Goal: Task Accomplishment & Management: Use online tool/utility

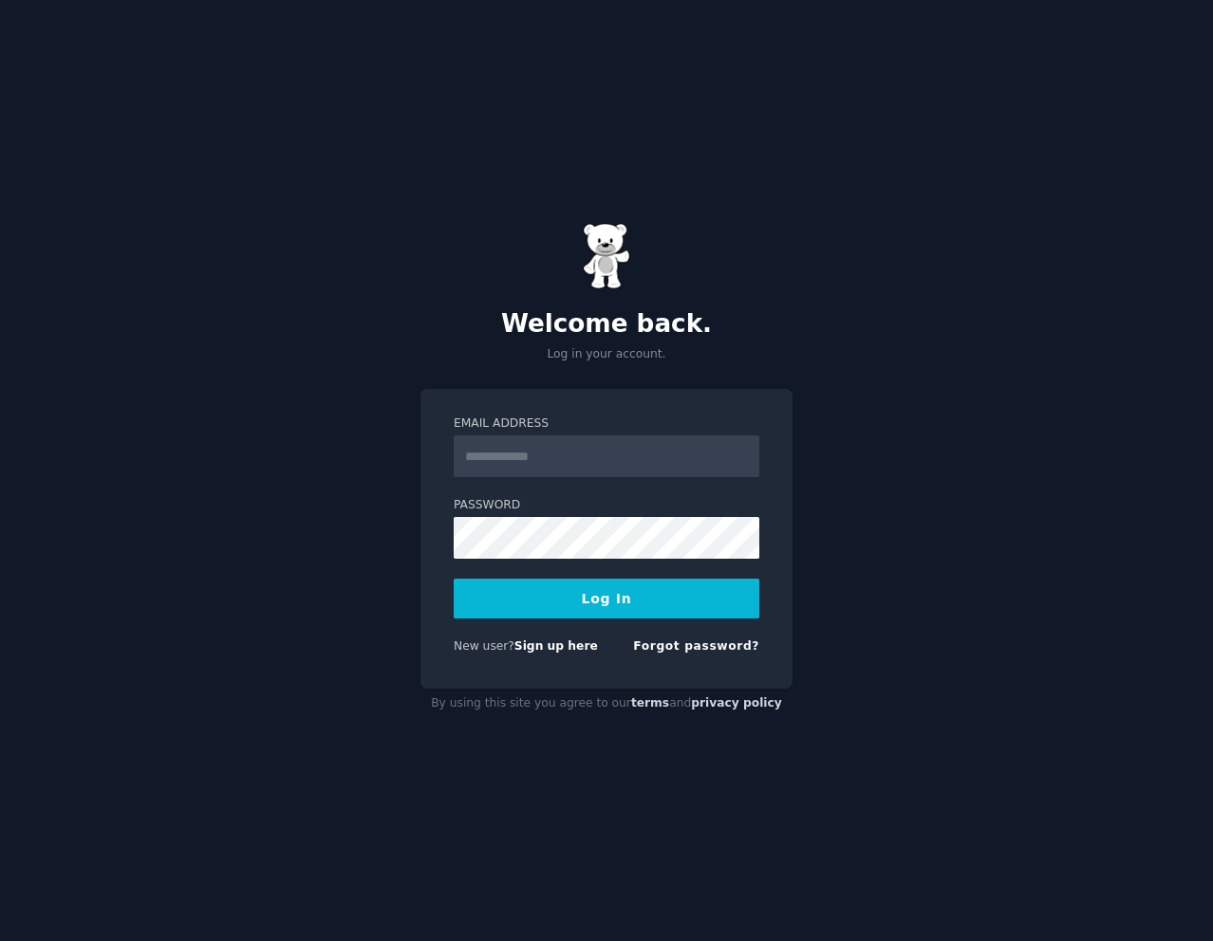
drag, startPoint x: 0, startPoint y: 0, endPoint x: 584, endPoint y: 471, distance: 749.8
click at [584, 471] on input "Email Address" at bounding box center [607, 457] width 306 height 42
click at [653, 326] on h2 "Welcome back." at bounding box center [606, 324] width 372 height 30
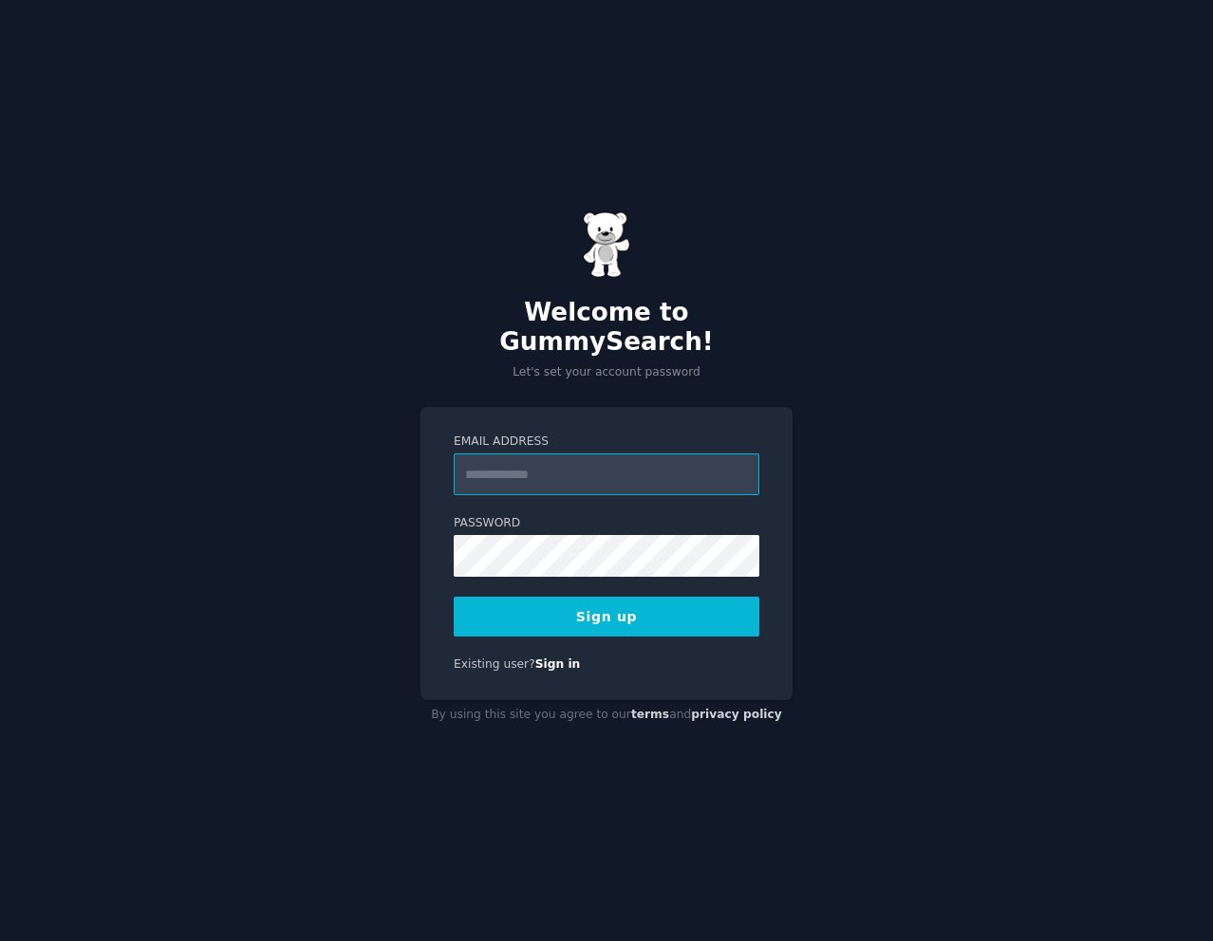
click at [545, 457] on input "Email Address" at bounding box center [607, 475] width 306 height 42
click at [852, 366] on div "Welcome to GummySearch! Let's set your account password Email Address Password …" at bounding box center [606, 470] width 1213 height 941
click at [605, 457] on input "Email Address" at bounding box center [607, 475] width 306 height 42
type input "**********"
click at [610, 603] on button "Sign up" at bounding box center [607, 617] width 306 height 40
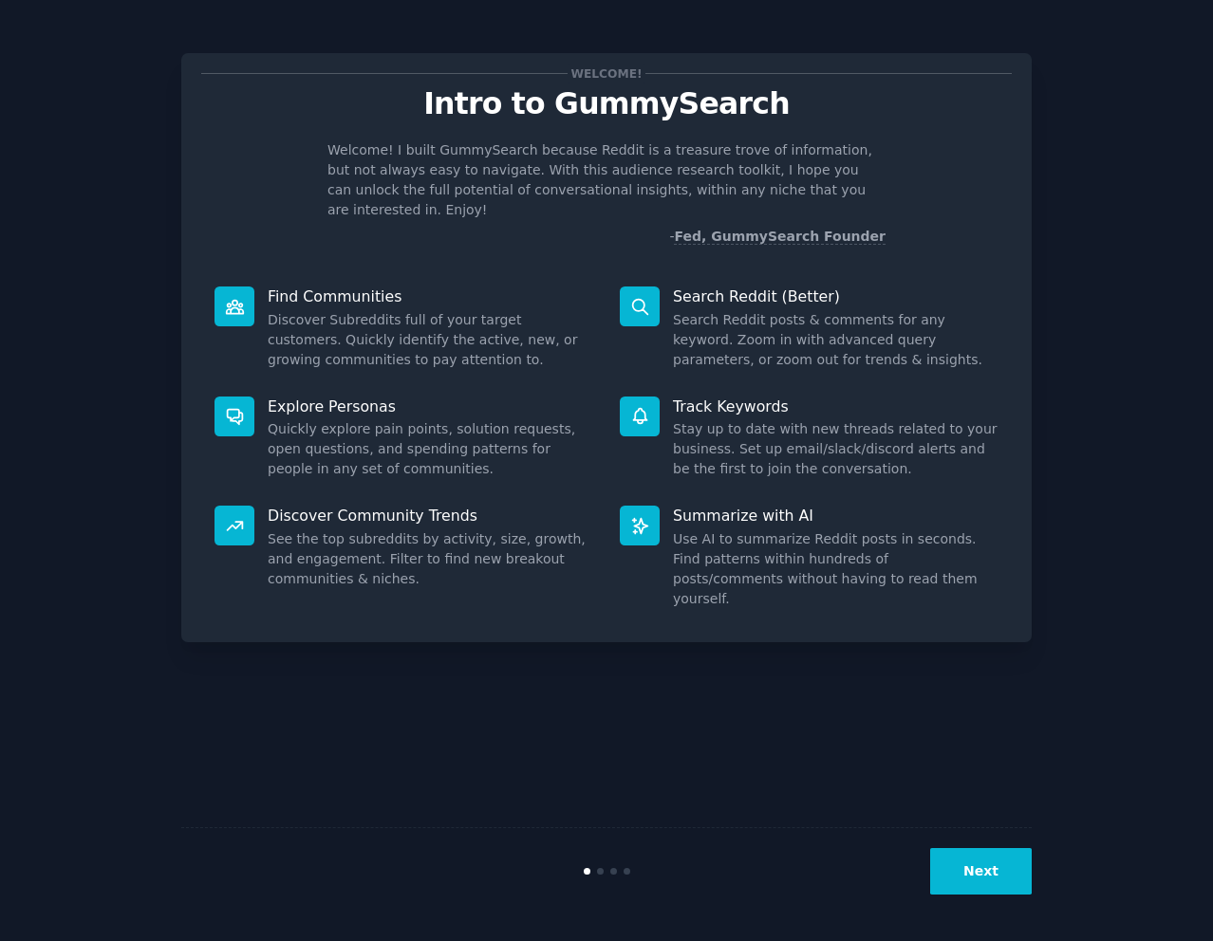
click at [1134, 335] on div "Welcome! Intro to GummySearch Welcome! I built GummySearch because Reddit is a …" at bounding box center [607, 471] width 1160 height 888
click at [1007, 860] on button "Next" at bounding box center [981, 871] width 102 height 47
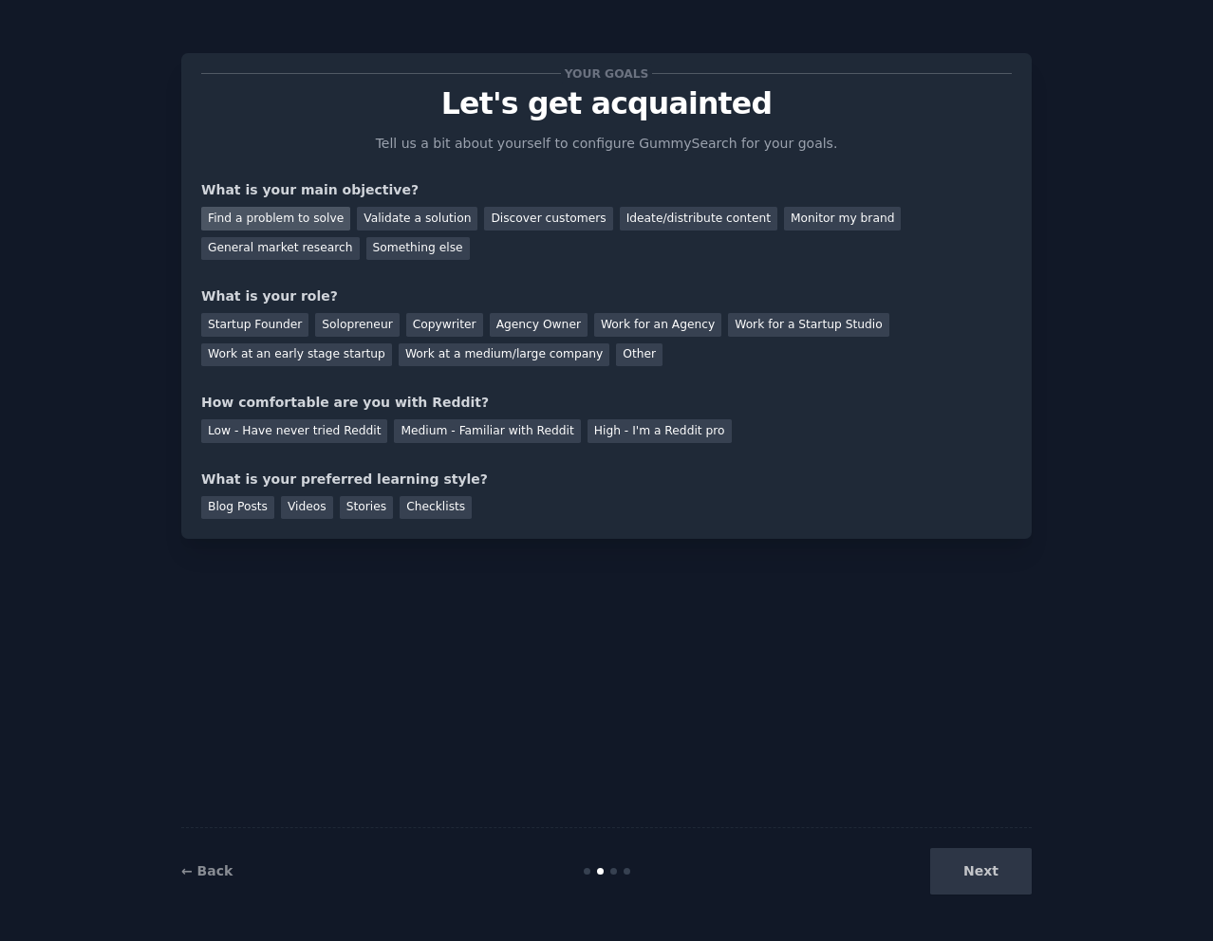
click at [292, 229] on div "Find a problem to solve" at bounding box center [275, 219] width 149 height 24
click at [388, 217] on div "Validate a solution" at bounding box center [417, 219] width 121 height 24
click at [313, 209] on div "Find a problem to solve" at bounding box center [275, 219] width 149 height 24
click at [333, 323] on div "Solopreneur" at bounding box center [357, 325] width 84 height 24
click at [433, 421] on div "Medium - Familiar with Reddit" at bounding box center [487, 431] width 186 height 24
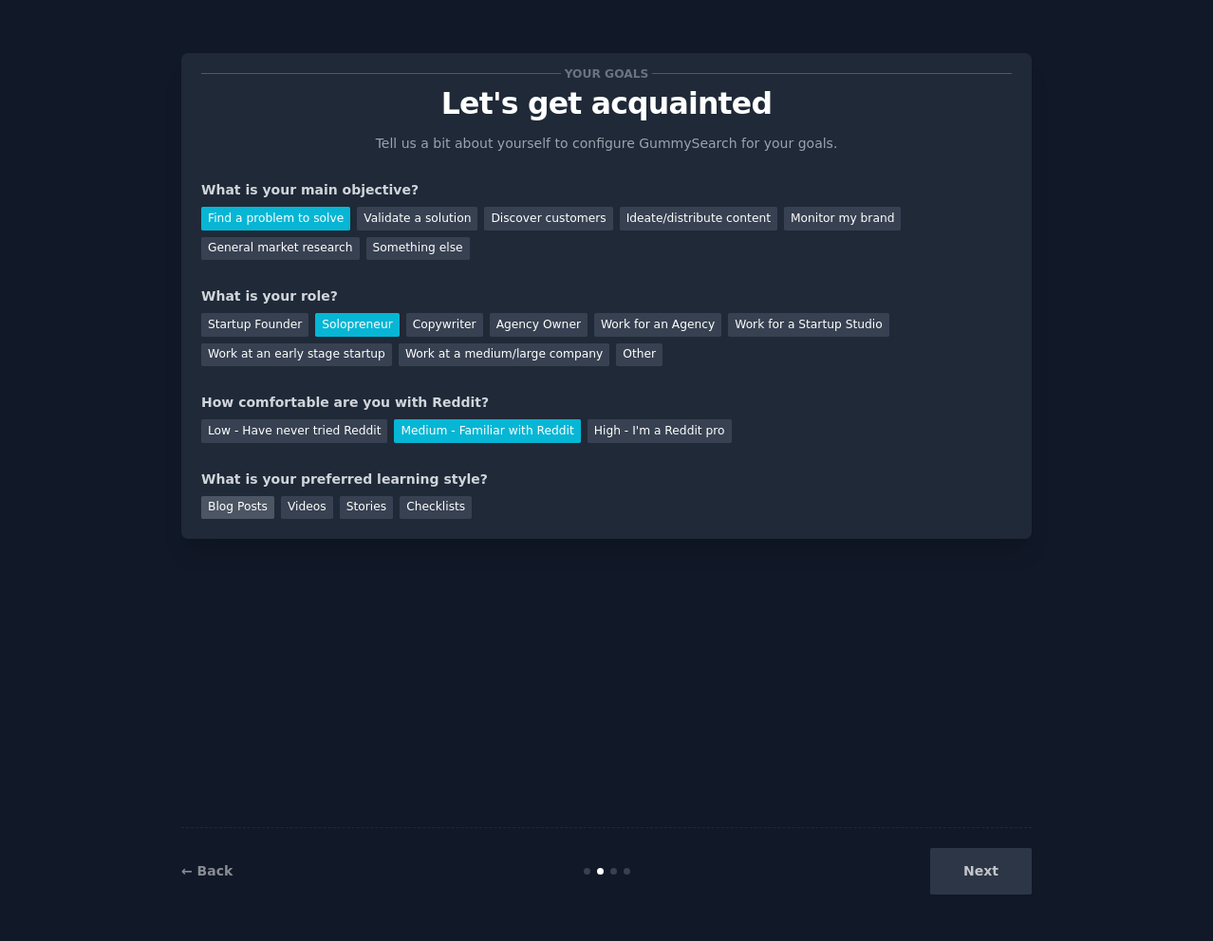
click at [224, 507] on div "Blog Posts" at bounding box center [237, 508] width 73 height 24
click at [402, 504] on div "Checklists" at bounding box center [436, 508] width 72 height 24
click at [301, 509] on div "Videos" at bounding box center [307, 508] width 52 height 24
click at [248, 509] on div "Blog Posts" at bounding box center [237, 508] width 73 height 24
click at [559, 516] on div "Blog Posts Videos Stories Checklists" at bounding box center [606, 505] width 810 height 30
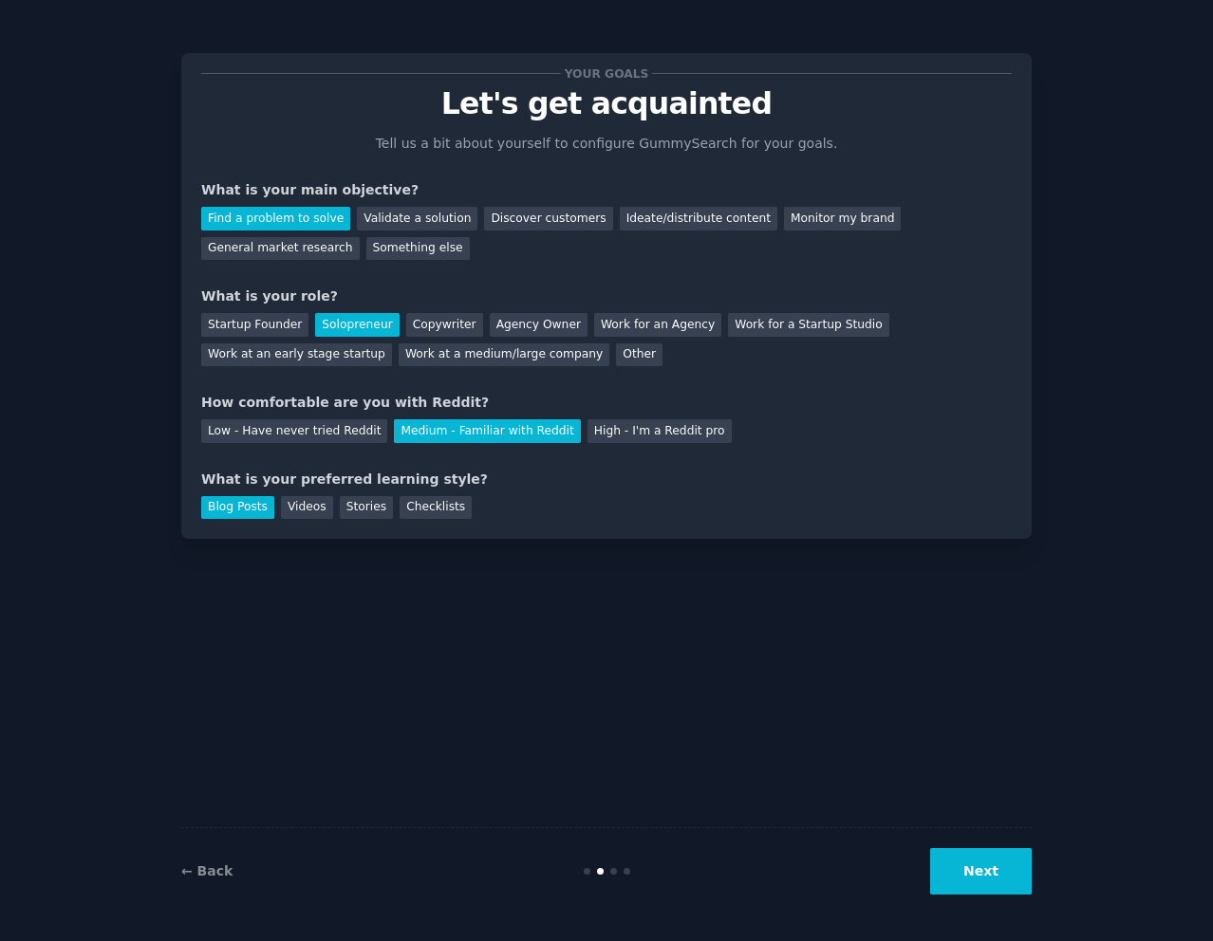
click at [239, 496] on div "Blog Posts" at bounding box center [237, 508] width 73 height 24
click at [239, 508] on div "Blog Posts" at bounding box center [237, 508] width 73 height 24
click at [791, 217] on div "Monitor my brand" at bounding box center [842, 219] width 117 height 24
click at [307, 217] on div "Find a problem to solve" at bounding box center [275, 219] width 149 height 24
click at [996, 876] on button "Next" at bounding box center [981, 871] width 102 height 47
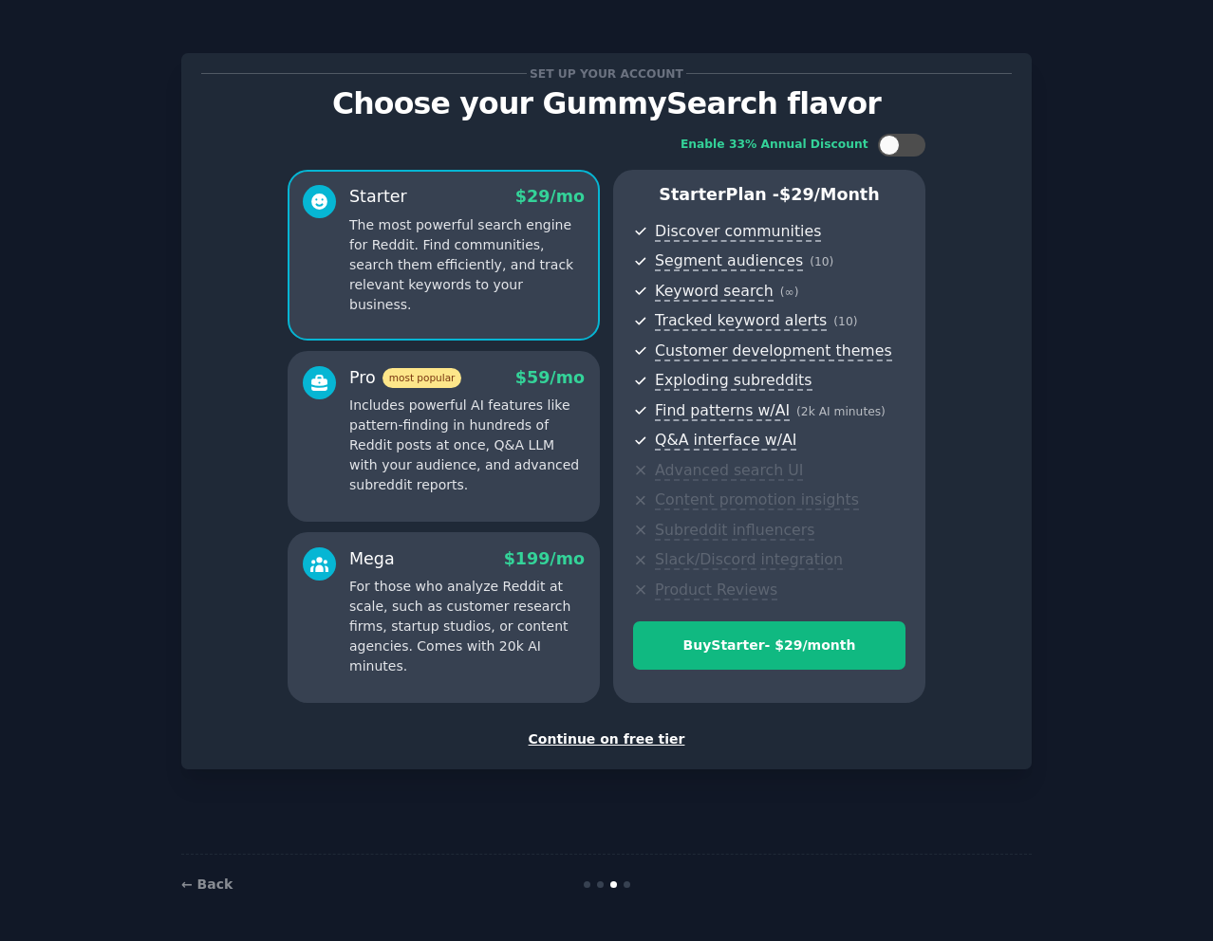
click at [635, 742] on div "Continue on free tier" at bounding box center [606, 740] width 810 height 20
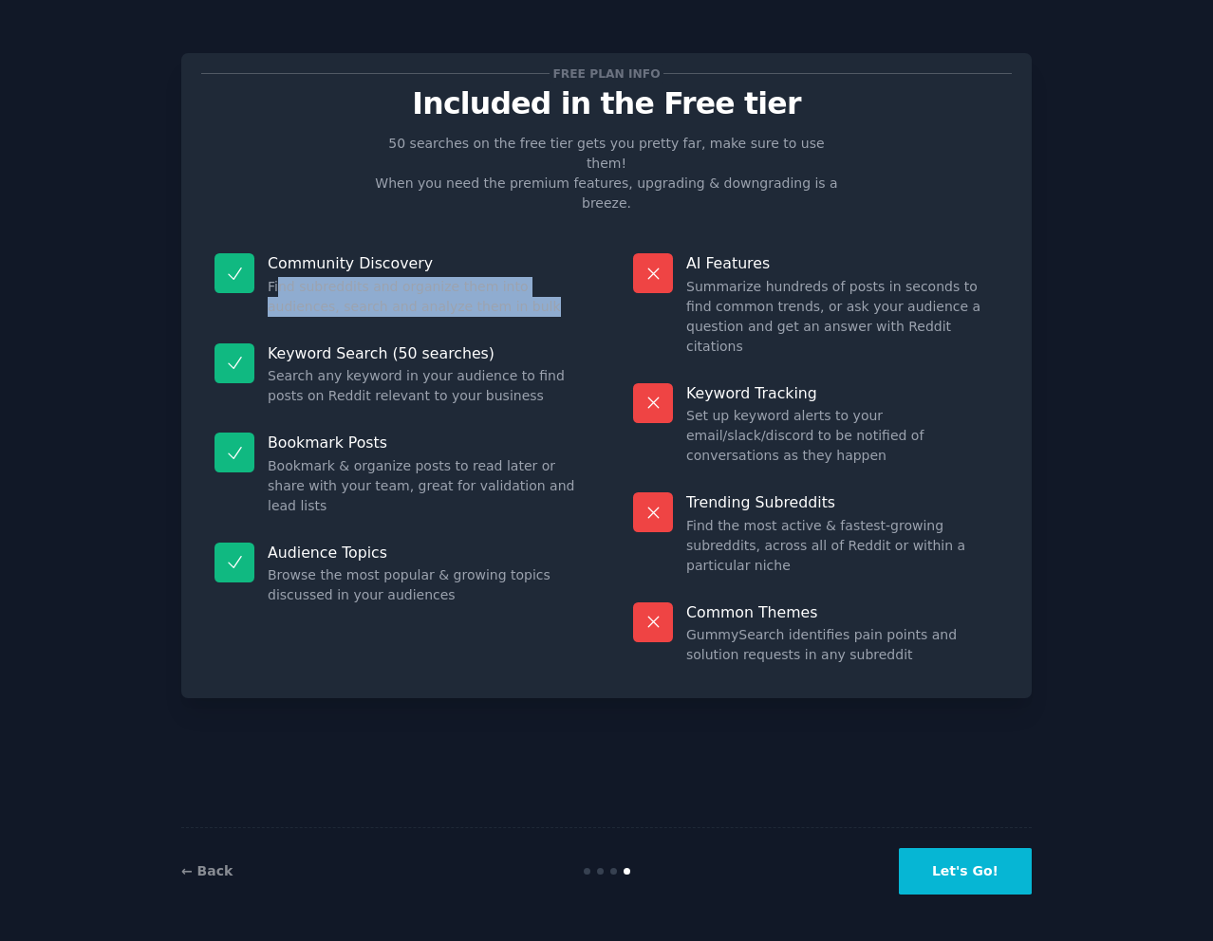
drag, startPoint x: 279, startPoint y: 242, endPoint x: 509, endPoint y: 261, distance: 230.4
click at [509, 277] on dd "Find subreddits and organize them into audiences, search and analyze them in bu…" at bounding box center [424, 297] width 312 height 40
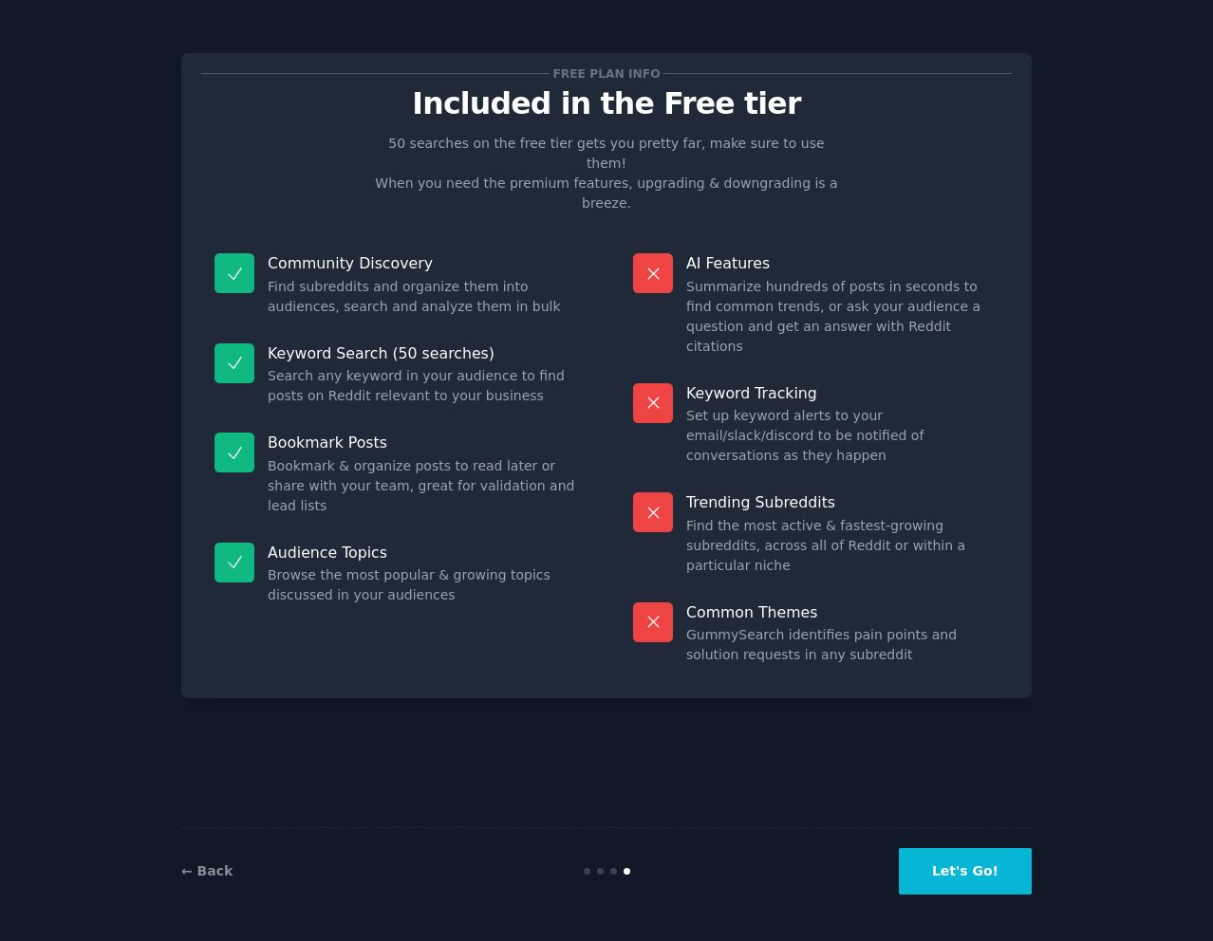
click at [549, 344] on p "Keyword Search (50 searches)" at bounding box center [424, 354] width 312 height 20
click at [977, 871] on button "Let's Go!" at bounding box center [965, 871] width 133 height 47
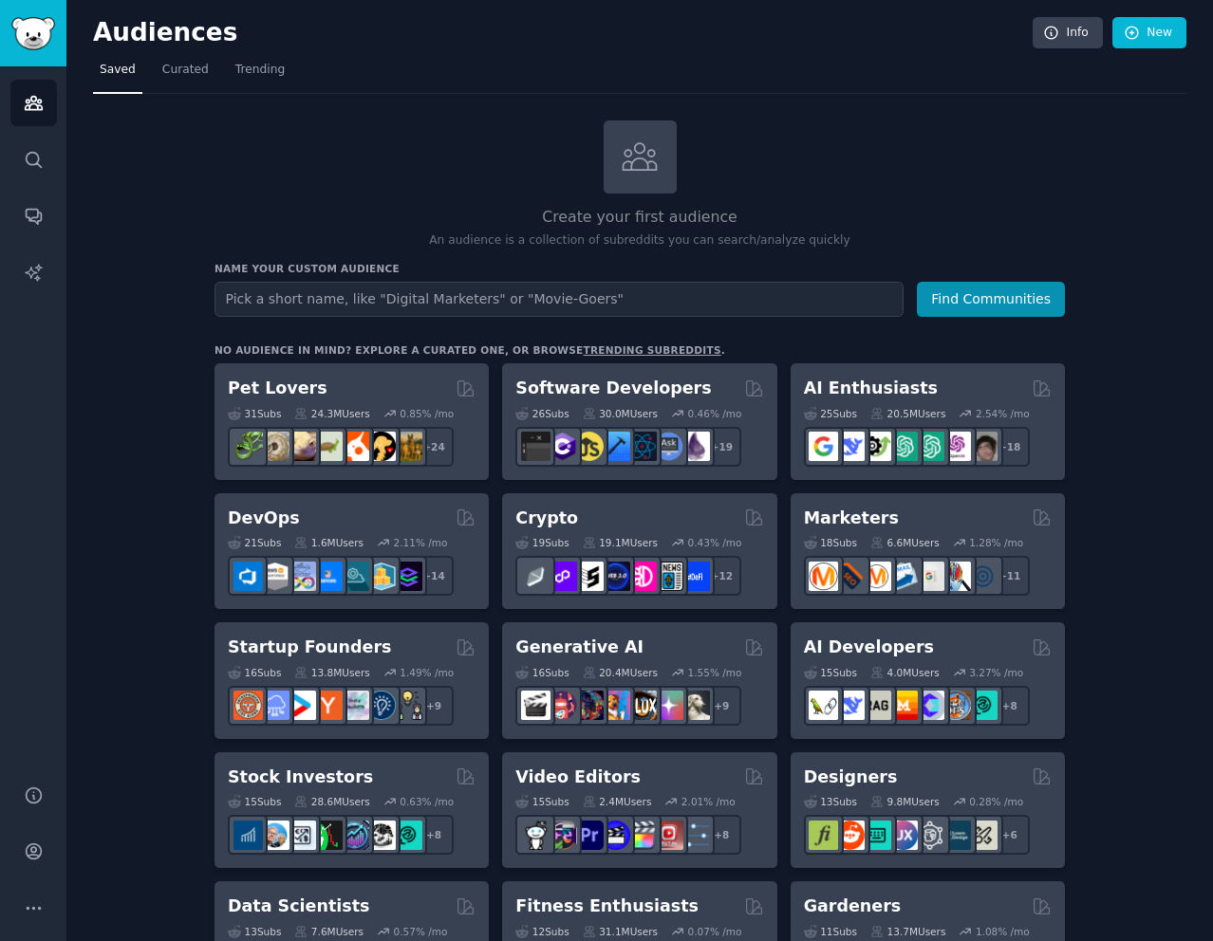
click at [912, 196] on div "Create your first audience An audience is a collection of subreddits you can se…" at bounding box center [639, 185] width 850 height 129
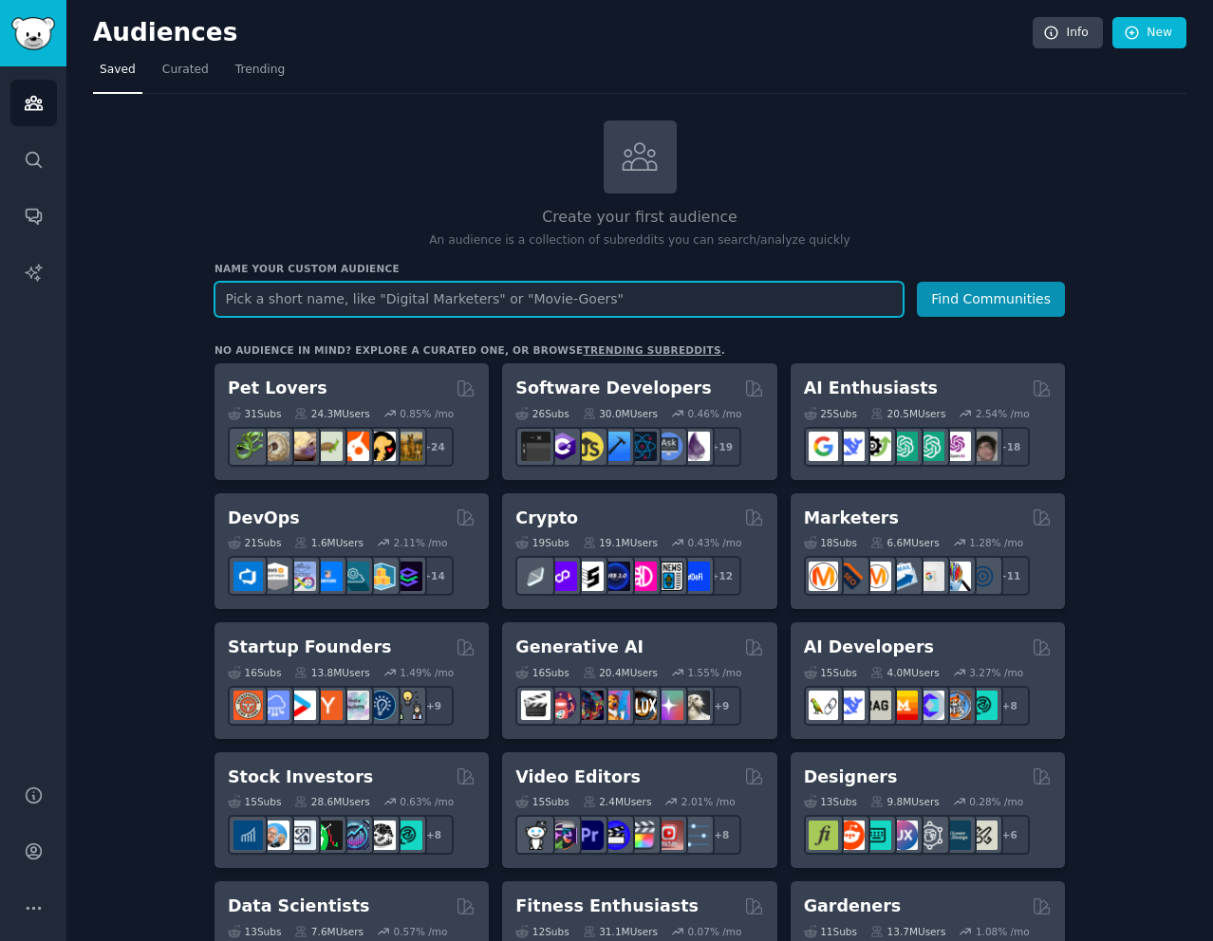
click at [667, 308] on input "text" at bounding box center [558, 299] width 689 height 35
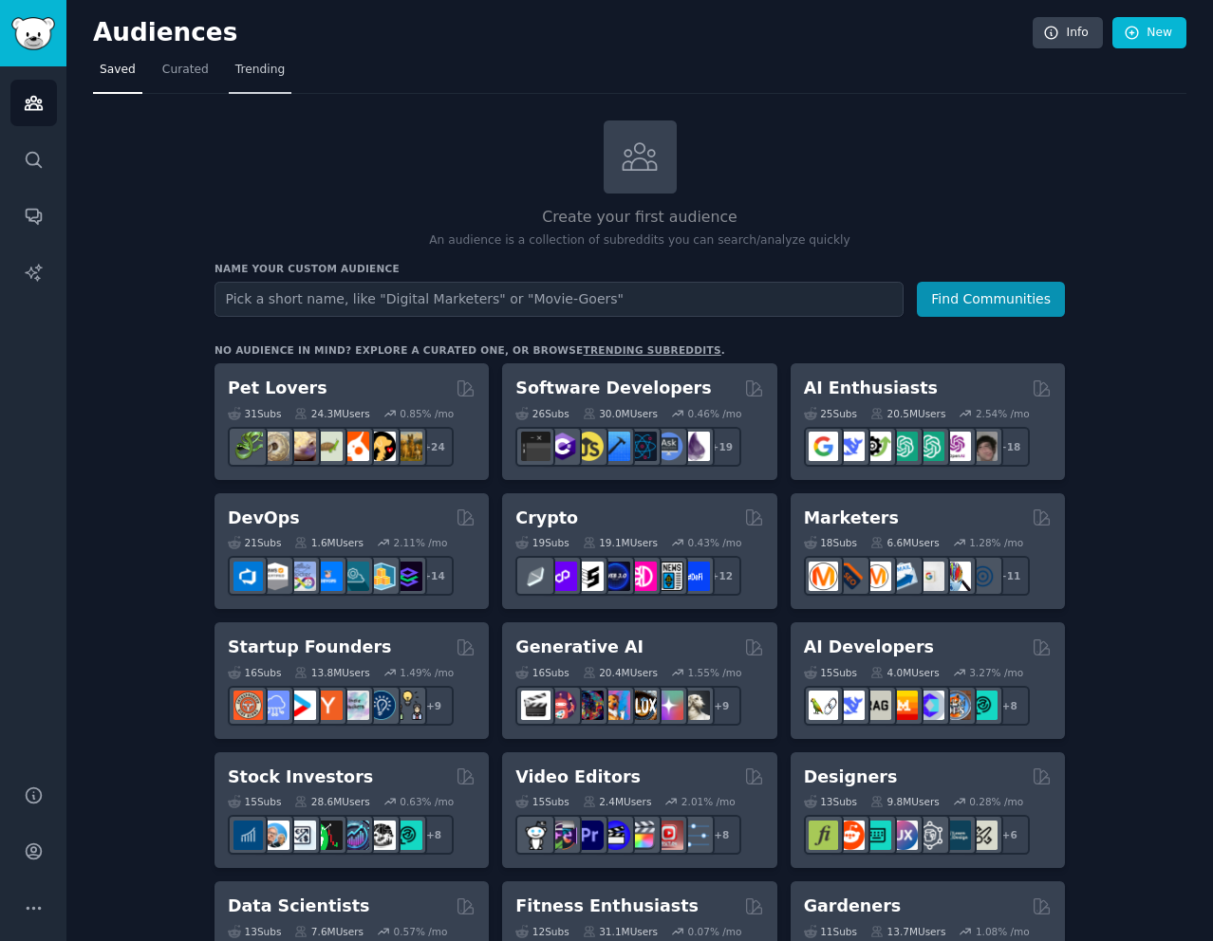
click at [263, 65] on span "Trending" at bounding box center [259, 70] width 49 height 17
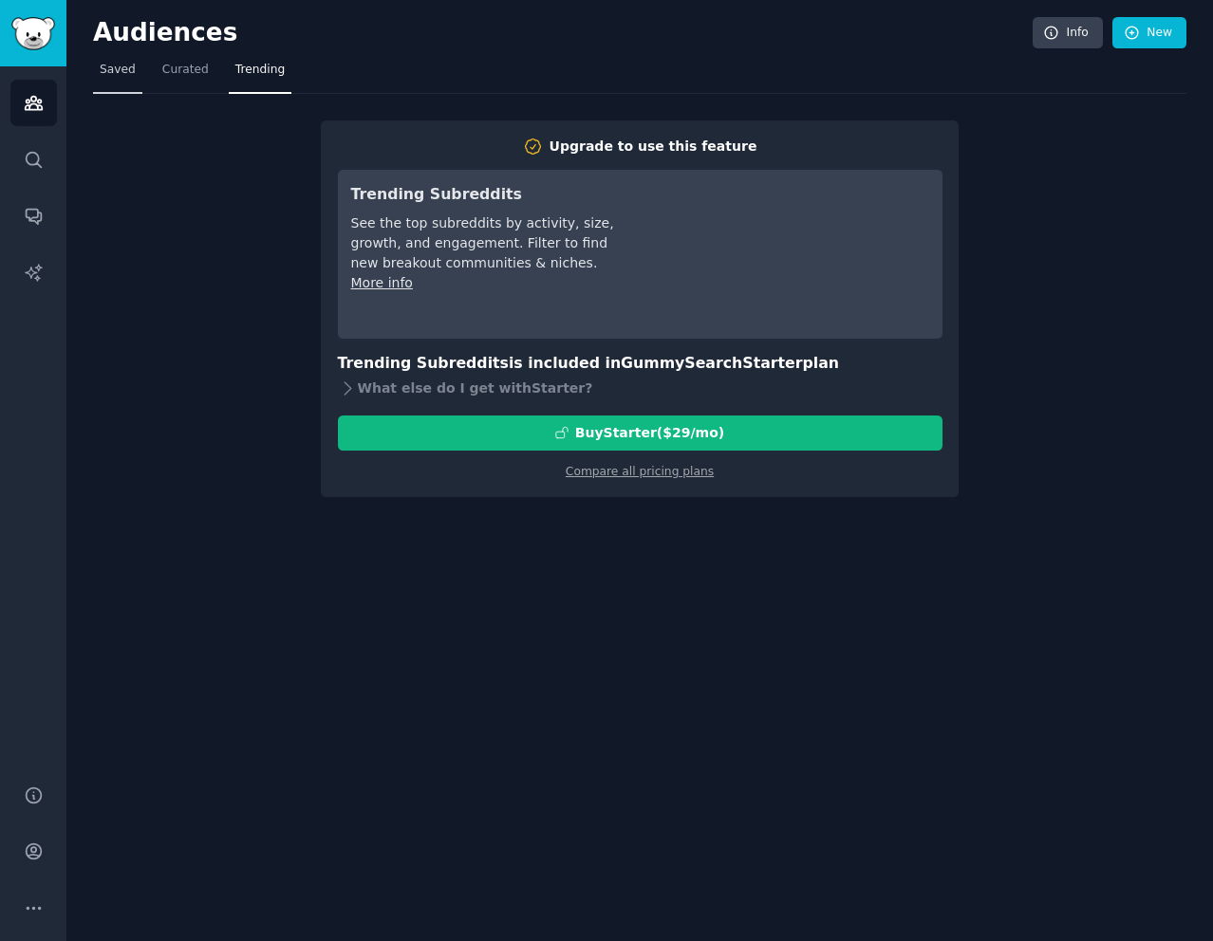
click at [112, 74] on span "Saved" at bounding box center [118, 70] width 36 height 17
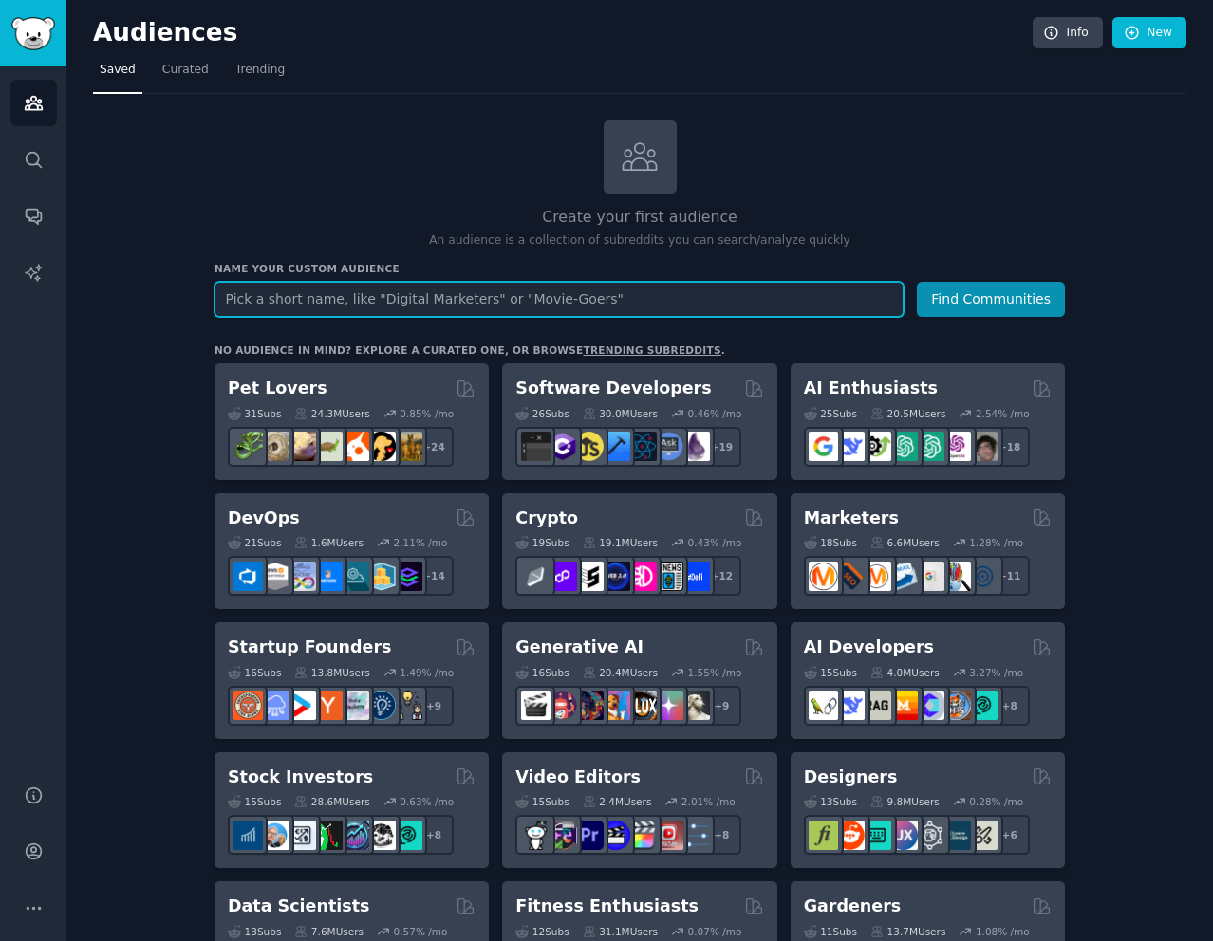
click at [497, 301] on input "text" at bounding box center [558, 299] width 689 height 35
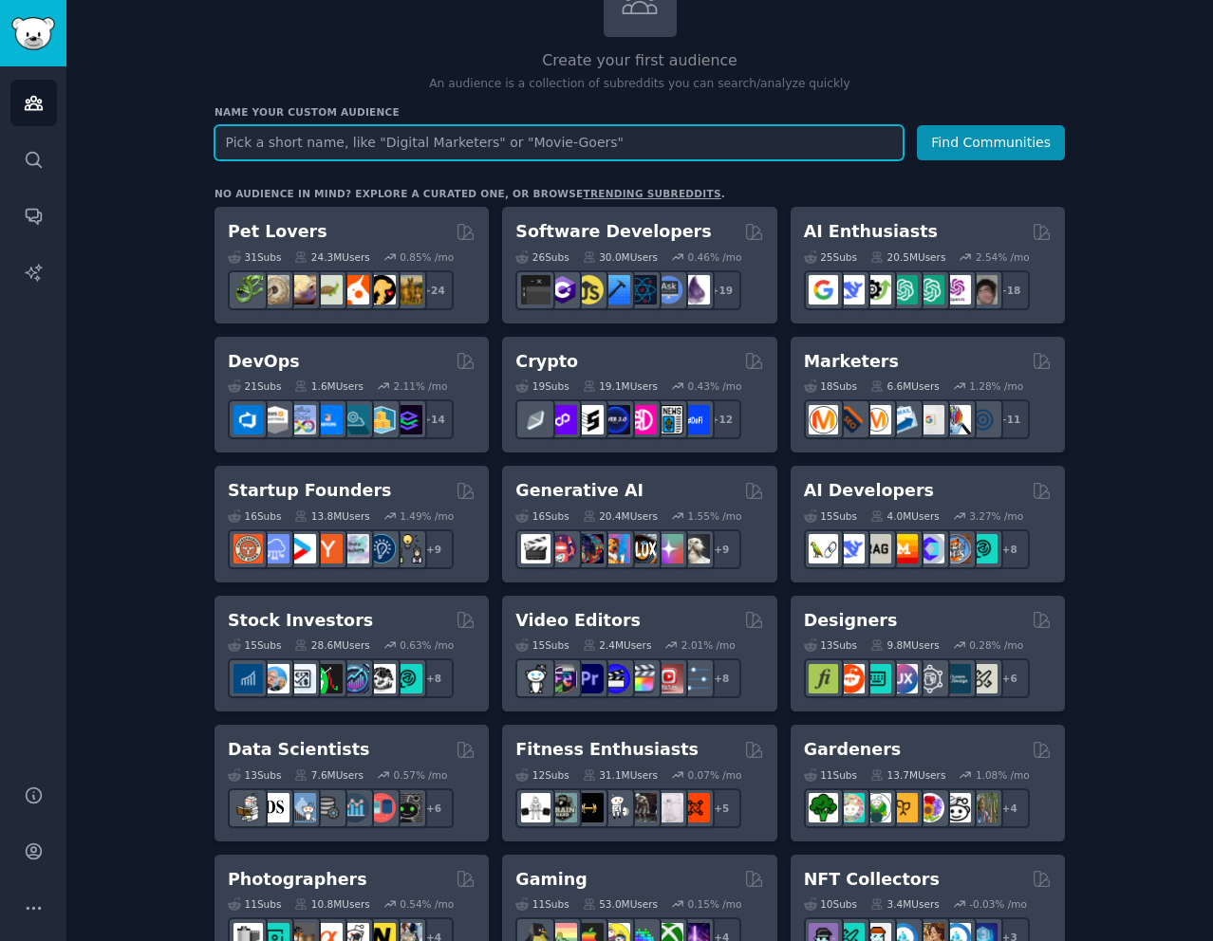
scroll to position [190, 0]
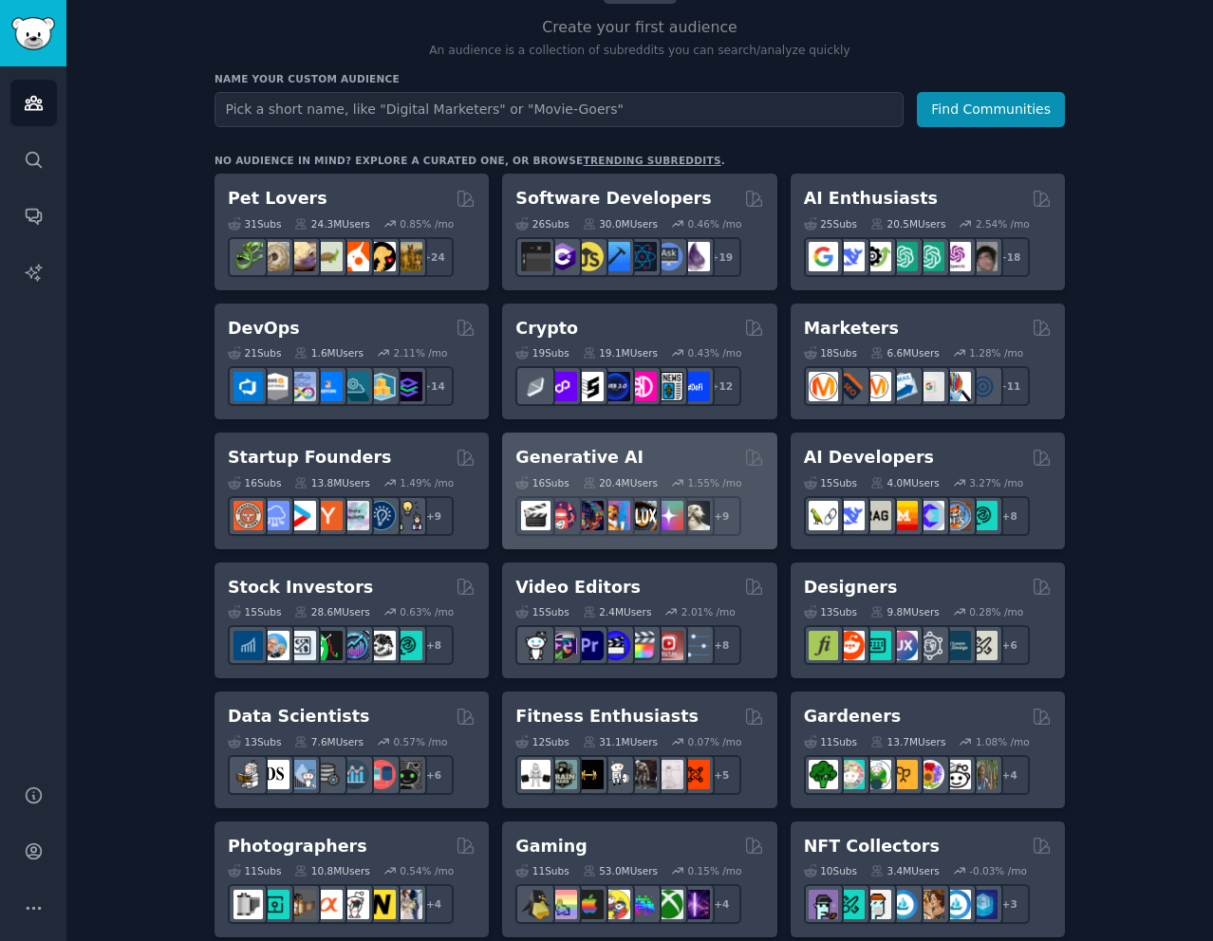
click at [666, 466] on div "Generative AI" at bounding box center [639, 458] width 248 height 24
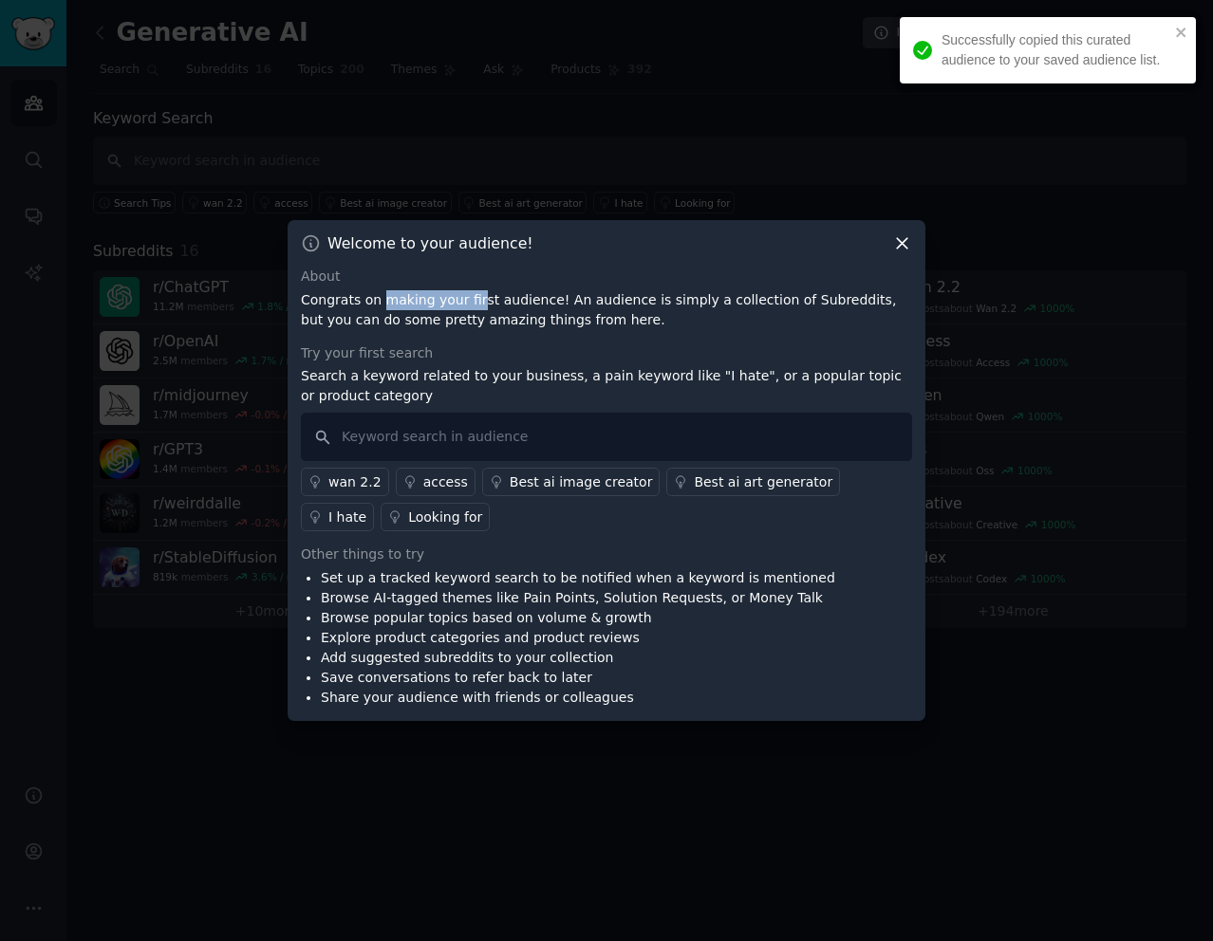
drag, startPoint x: 379, startPoint y: 305, endPoint x: 468, endPoint y: 303, distance: 89.2
click at [468, 303] on p "Congrats on making your first audience! An audience is simply a collection of S…" at bounding box center [606, 310] width 611 height 40
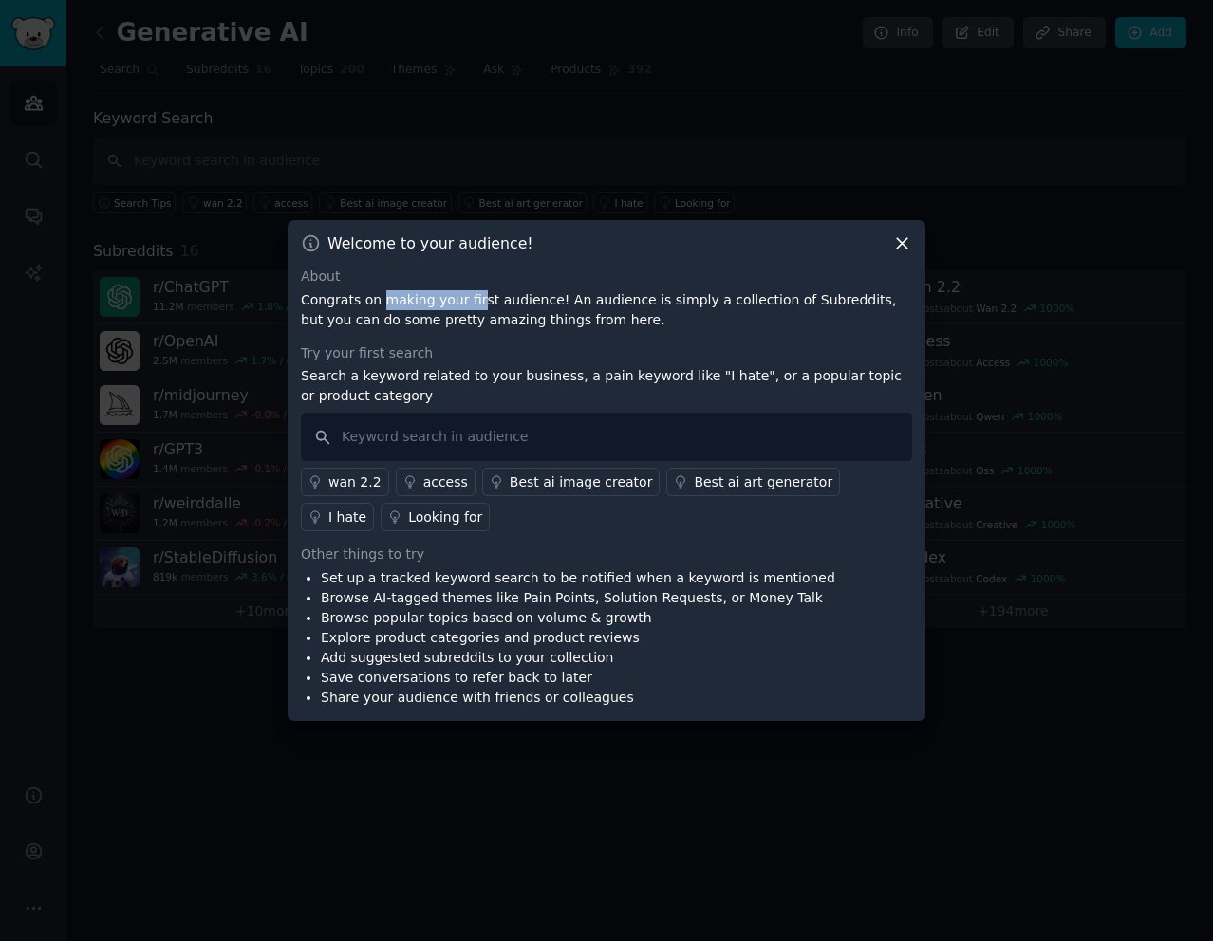
click at [468, 303] on p "Congrats on making your first audience! An audience is simply a collection of S…" at bounding box center [606, 310] width 611 height 40
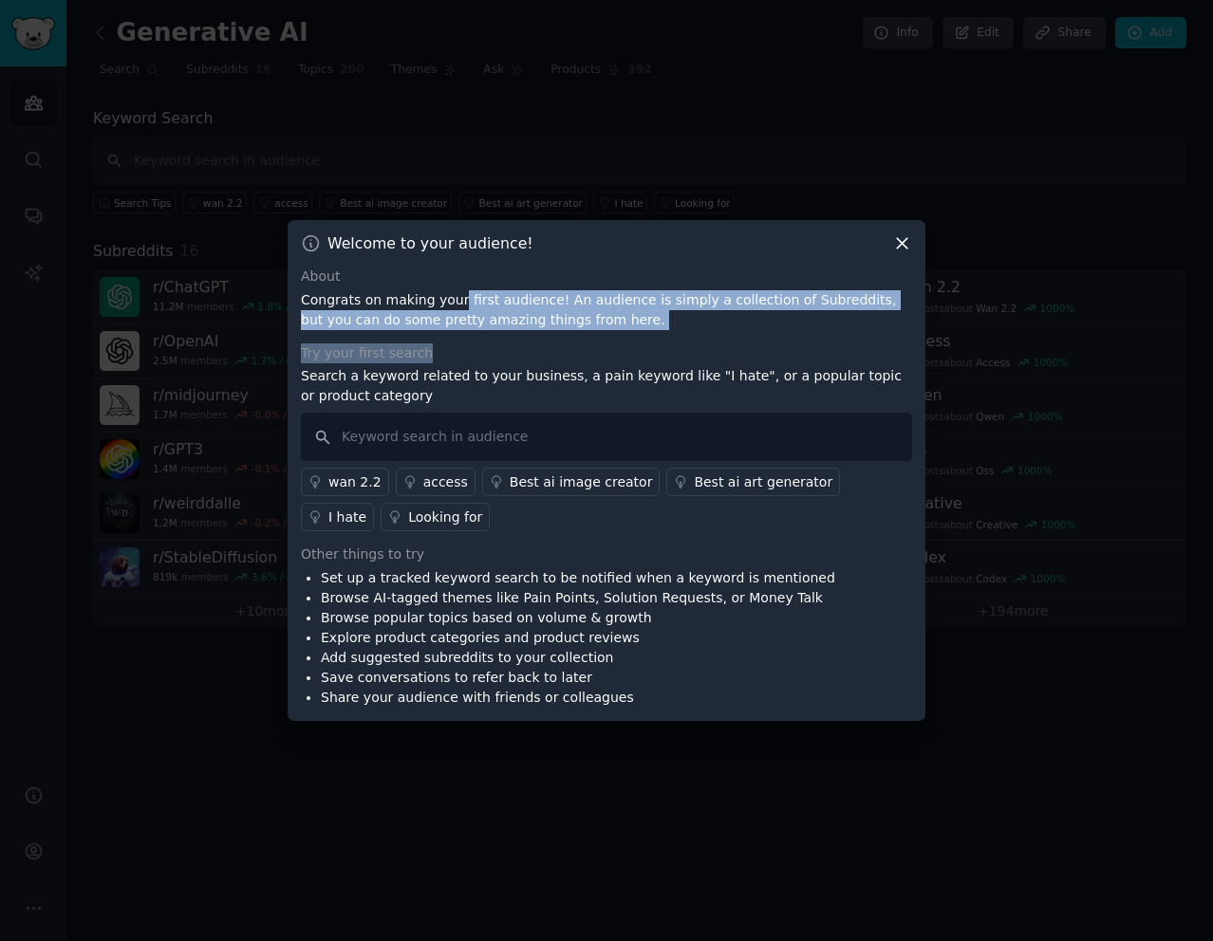
drag, startPoint x: 449, startPoint y: 303, endPoint x: 567, endPoint y: 330, distance: 120.9
click at [567, 330] on div "About Congrats on making your first audience! An audience is simply a collectio…" at bounding box center [606, 487] width 611 height 441
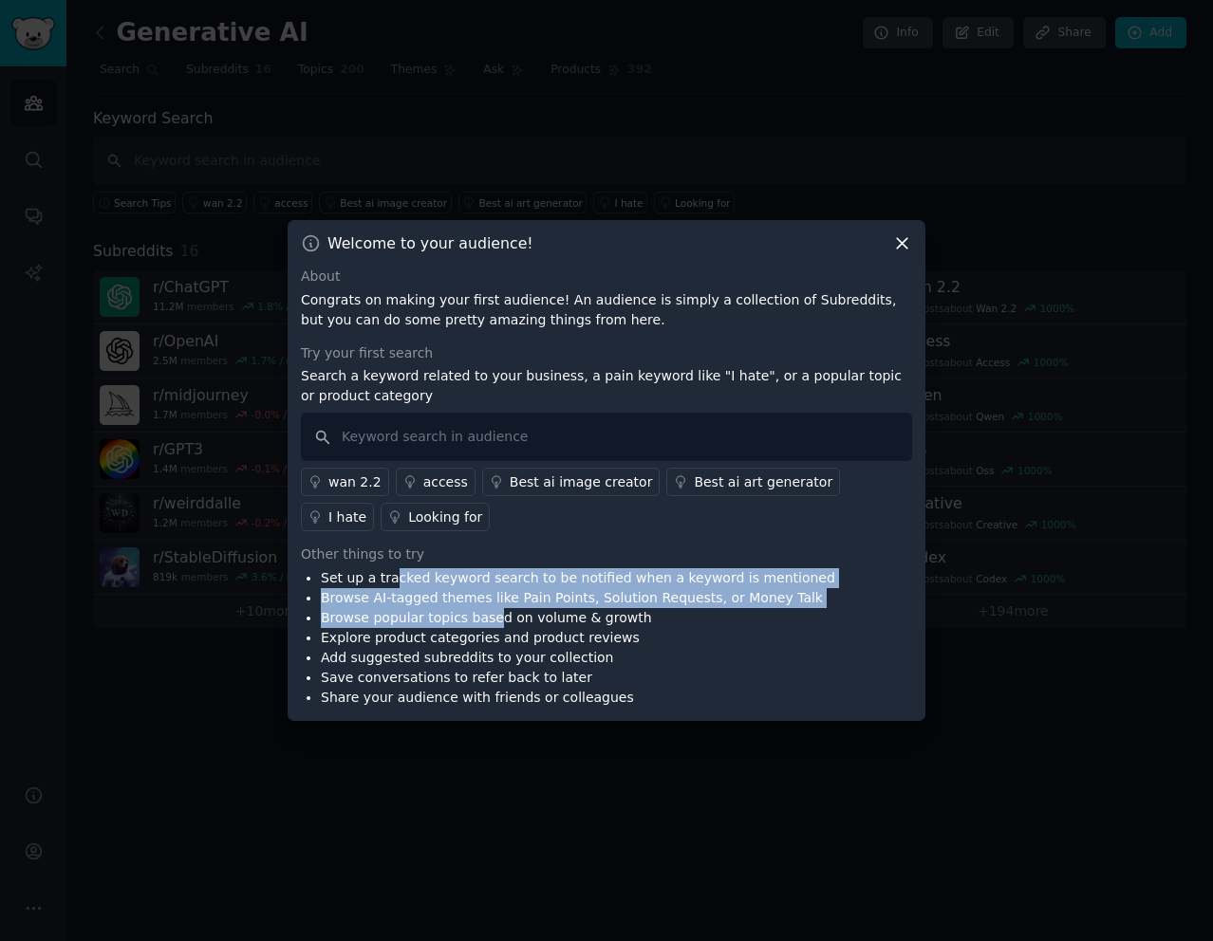
drag, startPoint x: 401, startPoint y: 583, endPoint x: 492, endPoint y: 623, distance: 98.6
click at [485, 614] on ul "Set up a tracked keyword search to be notified when a keyword is mentioned Brow…" at bounding box center [568, 638] width 534 height 140
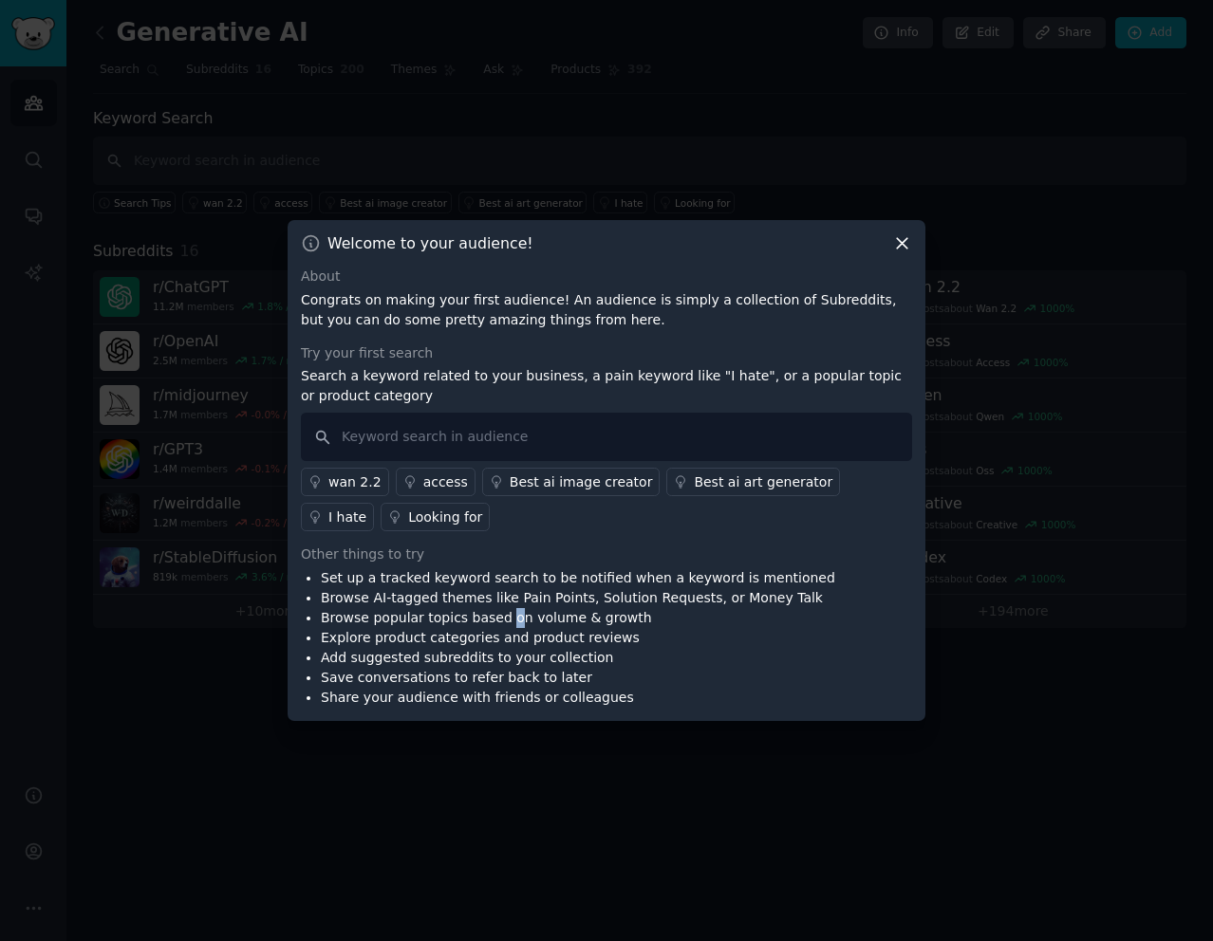
click at [499, 624] on li "Browse popular topics based on volume & growth" at bounding box center [578, 618] width 514 height 20
click at [903, 245] on icon at bounding box center [902, 244] width 10 height 10
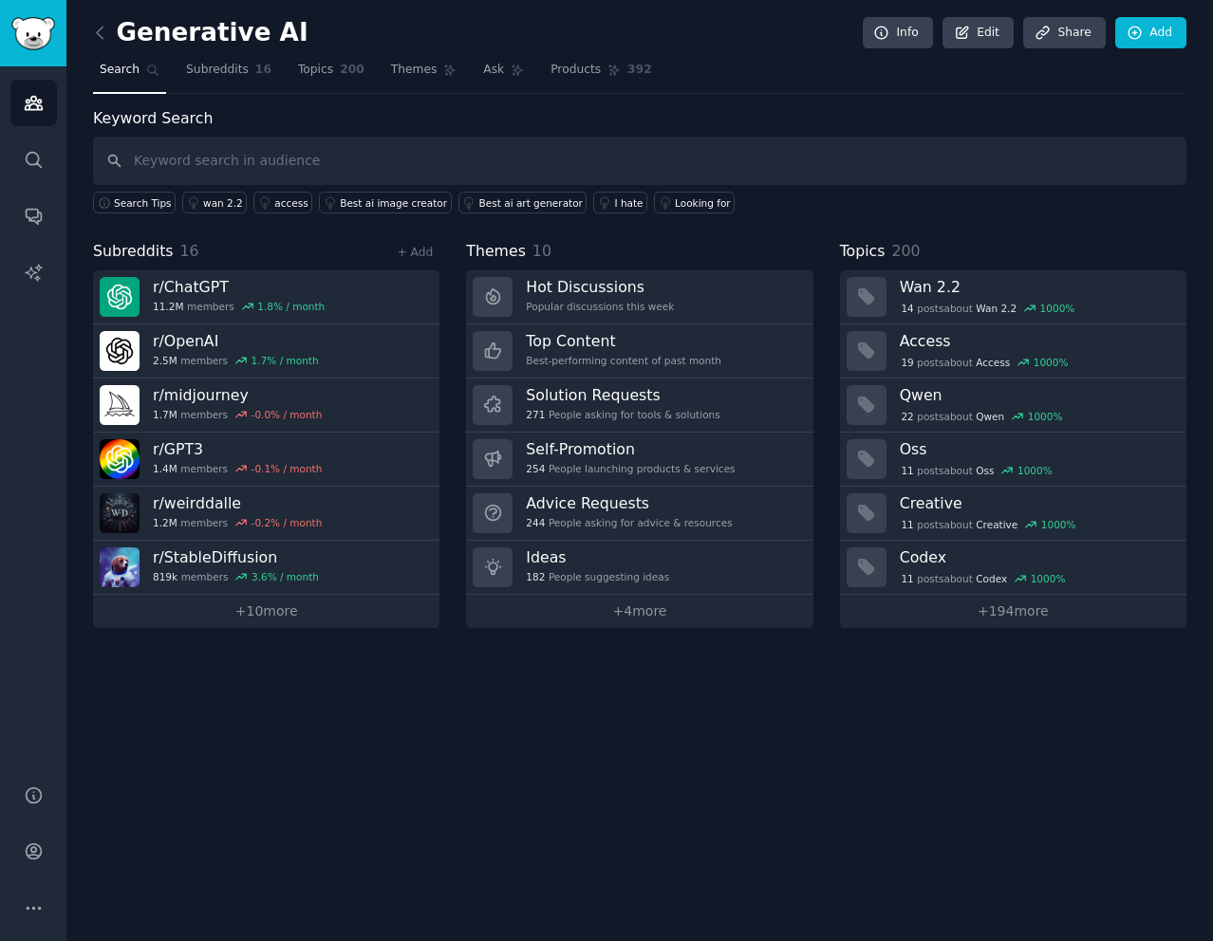
click at [266, 734] on div "Generative AI Info Edit Share Add Search Subreddits 16 Topics 200 Themes Ask Pr…" at bounding box center [639, 470] width 1146 height 941
click at [97, 32] on icon at bounding box center [100, 32] width 6 height 11
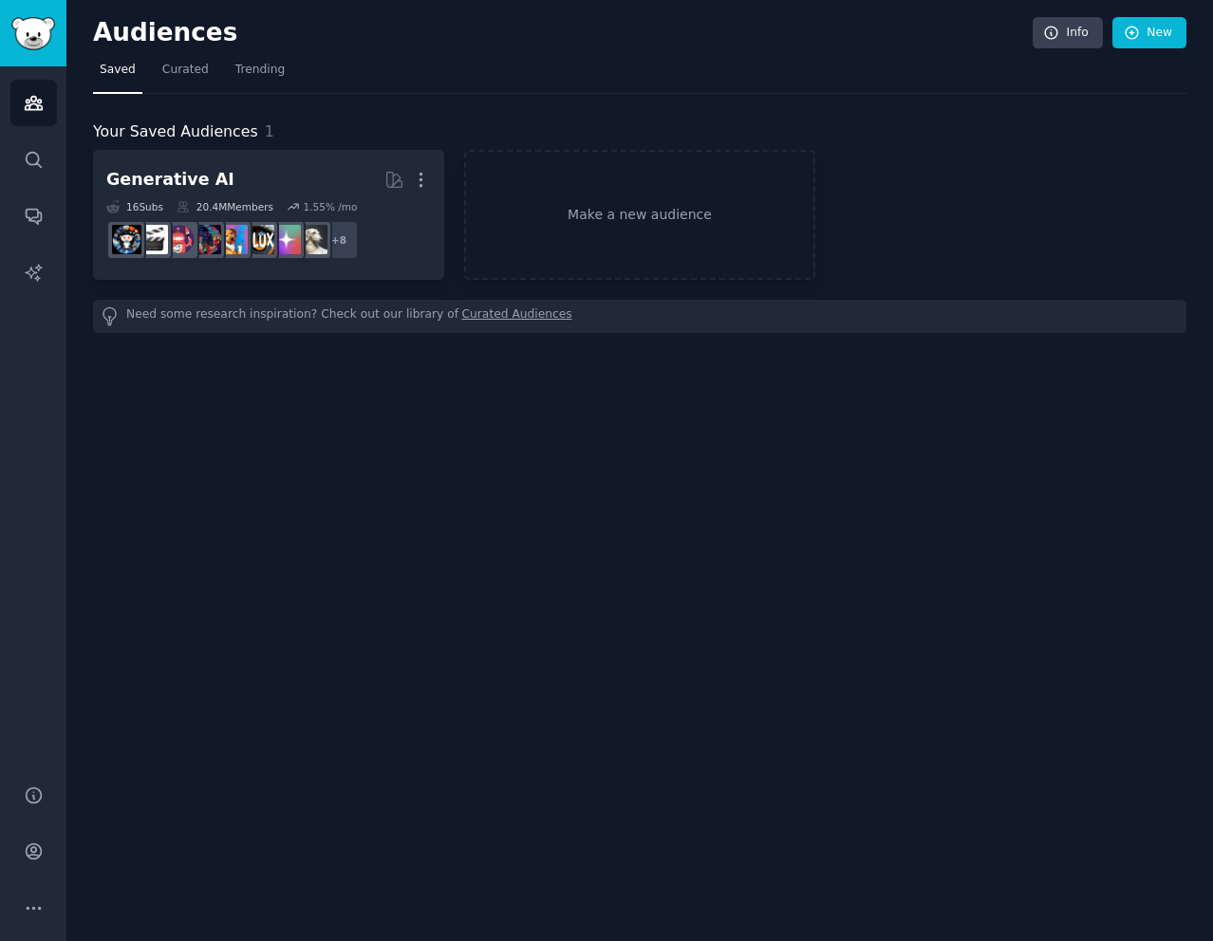
click at [256, 440] on div "Audiences Info New Saved Curated Trending Your Saved Audiences 1 Generative AI …" at bounding box center [639, 470] width 1146 height 941
click at [173, 76] on span "Curated" at bounding box center [185, 70] width 47 height 17
